Goal: Information Seeking & Learning: Learn about a topic

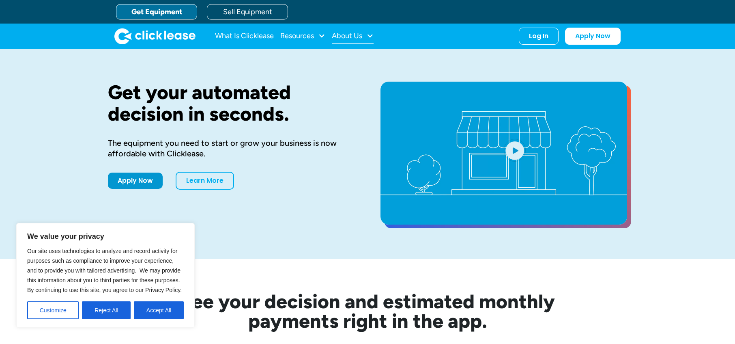
click at [354, 36] on div "About Us" at bounding box center [347, 36] width 30 height 0
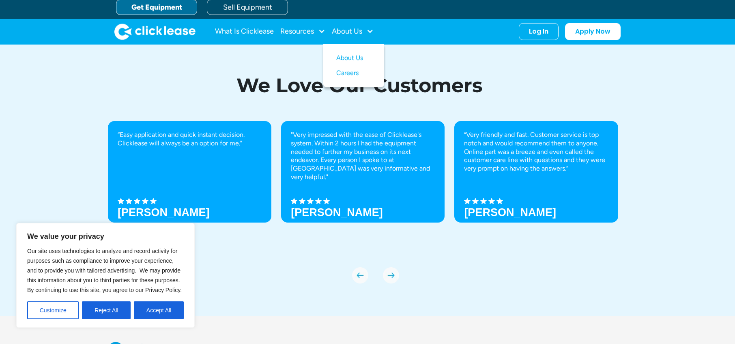
scroll to position [2850, 0]
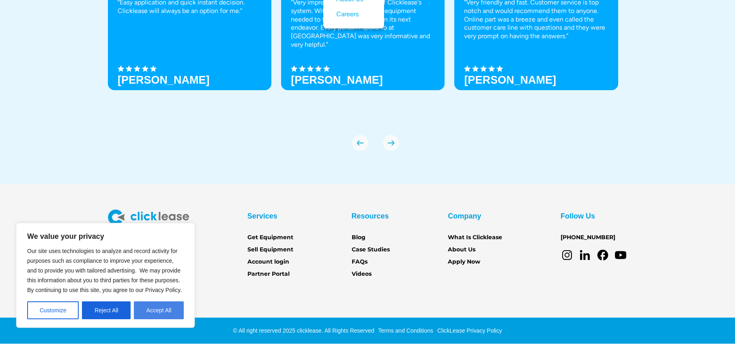
click at [156, 310] on button "Accept All" at bounding box center [159, 310] width 50 height 18
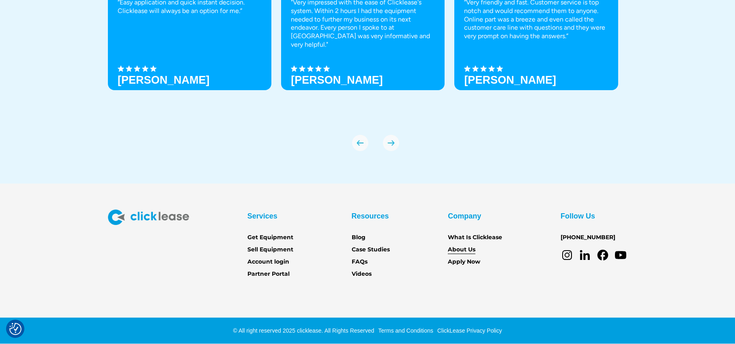
click at [470, 247] on link "About Us" at bounding box center [462, 249] width 28 height 9
